Goal: Information Seeking & Learning: Learn about a topic

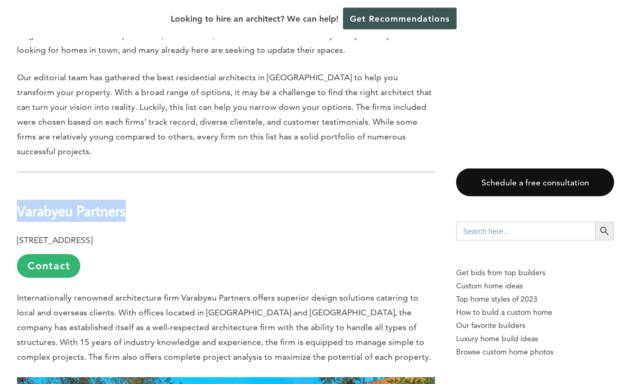
scroll to position [550, 0]
click at [46, 172] on hr at bounding box center [226, 172] width 418 height 1
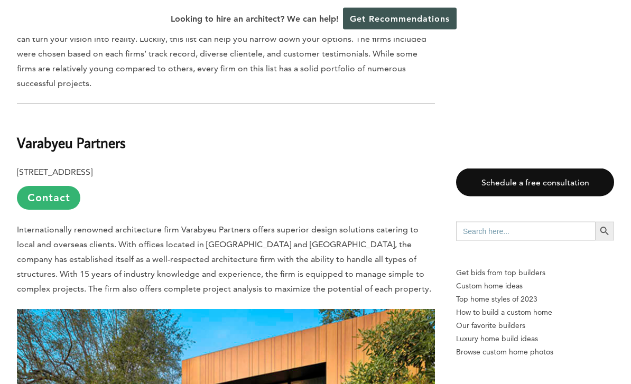
scroll to position [618, 0]
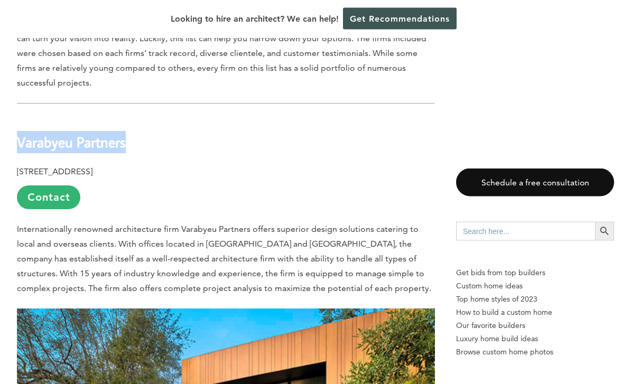
copy b "Varabyeu Partners"
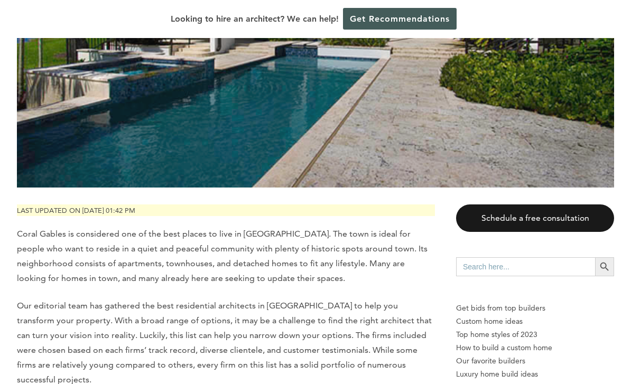
scroll to position [320, 0]
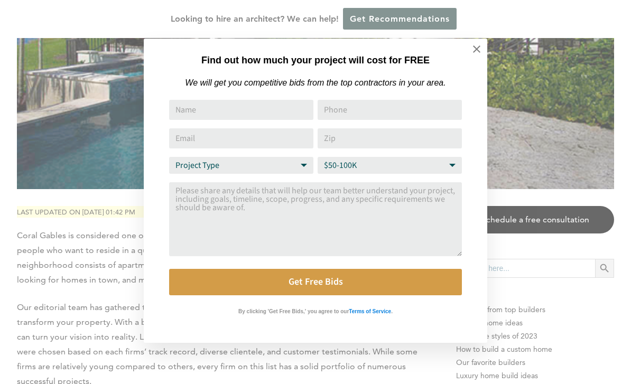
click at [479, 52] on icon at bounding box center [477, 49] width 12 height 12
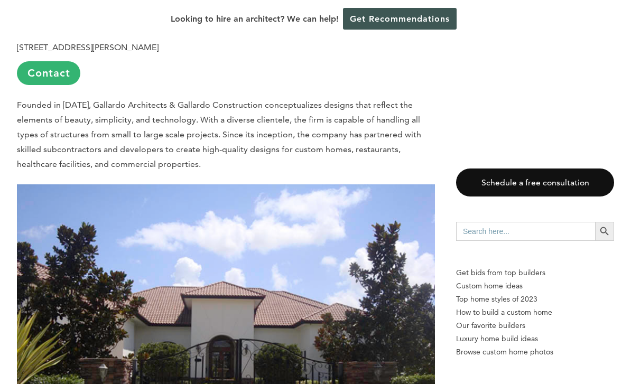
scroll to position [1254, 0]
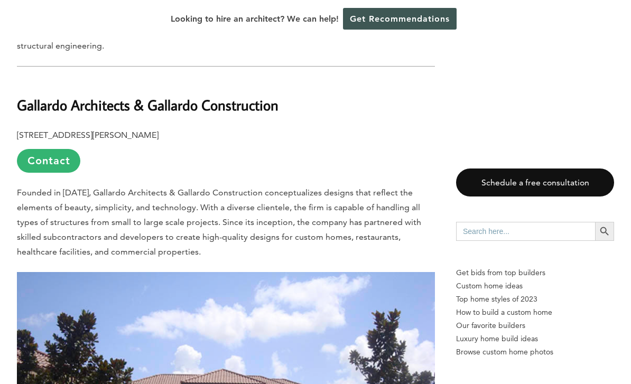
click at [265, 96] on b "Gallardo Architects & Gallardo Construction" at bounding box center [147, 105] width 261 height 18
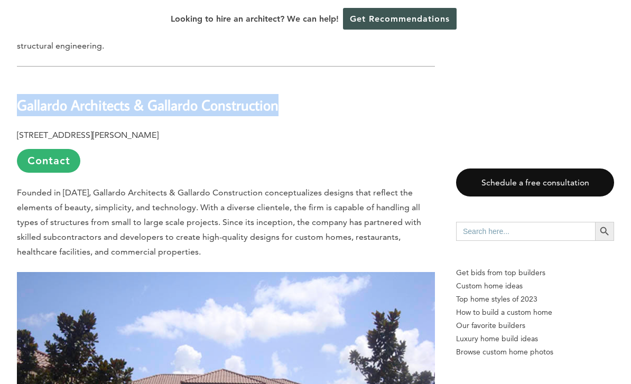
copy b "Gallardo Architects & Gallardo Construction"
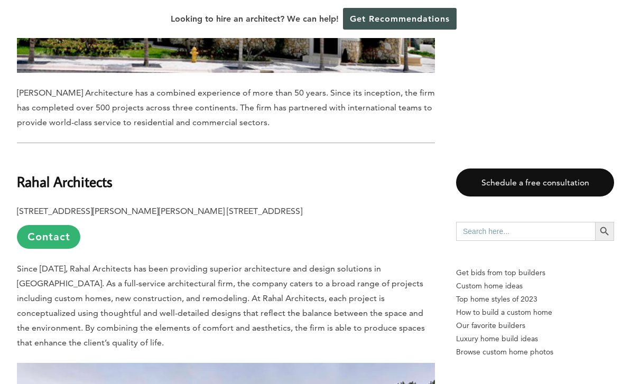
scroll to position [2956, 0]
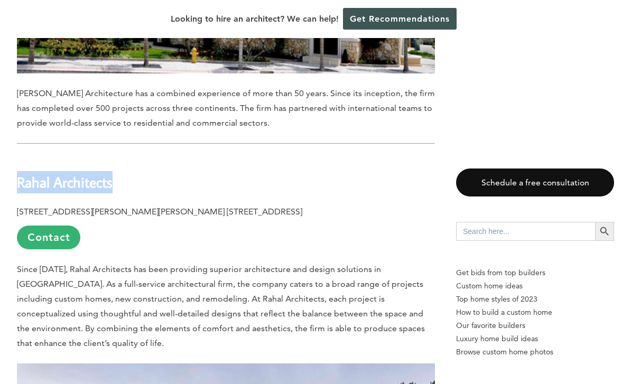
copy b "Rahal Architects"
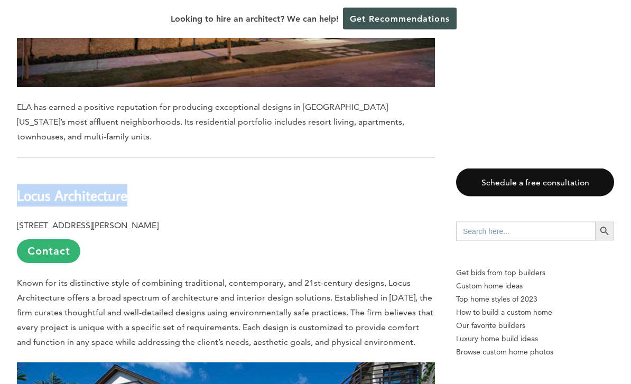
scroll to position [7801, 0]
copy b "Locus Architecture"
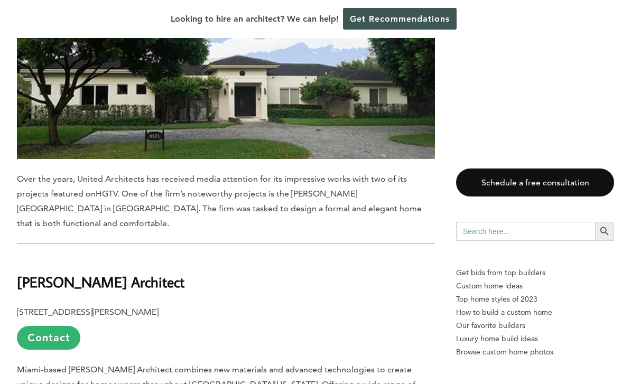
scroll to position [8848, 0]
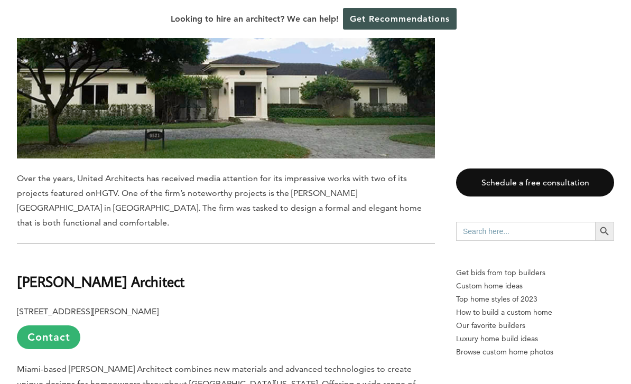
copy b "[PERSON_NAME] Architect"
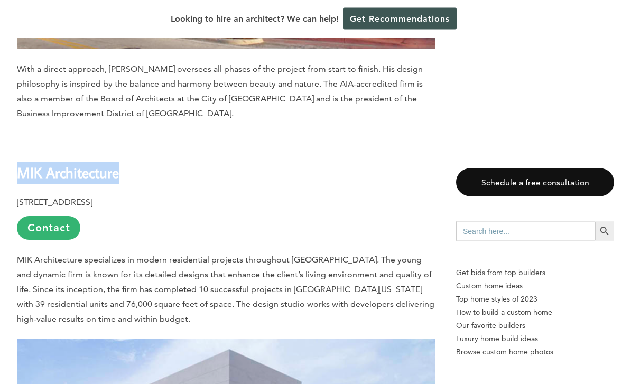
scroll to position [6570, 0]
copy b "MIK Architecture"
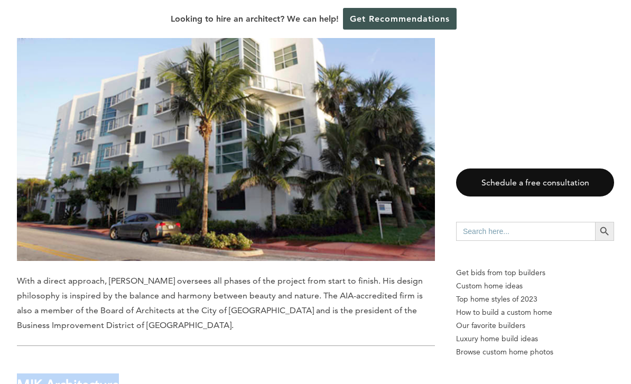
scroll to position [6250, 0]
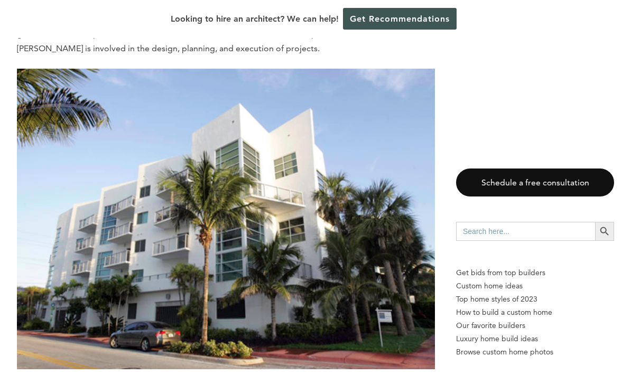
click at [427, 100] on img at bounding box center [226, 219] width 418 height 301
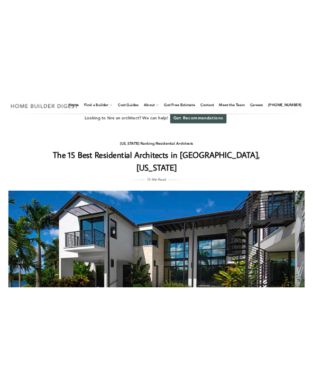
scroll to position [0, 0]
